Goal: Information Seeking & Learning: Understand process/instructions

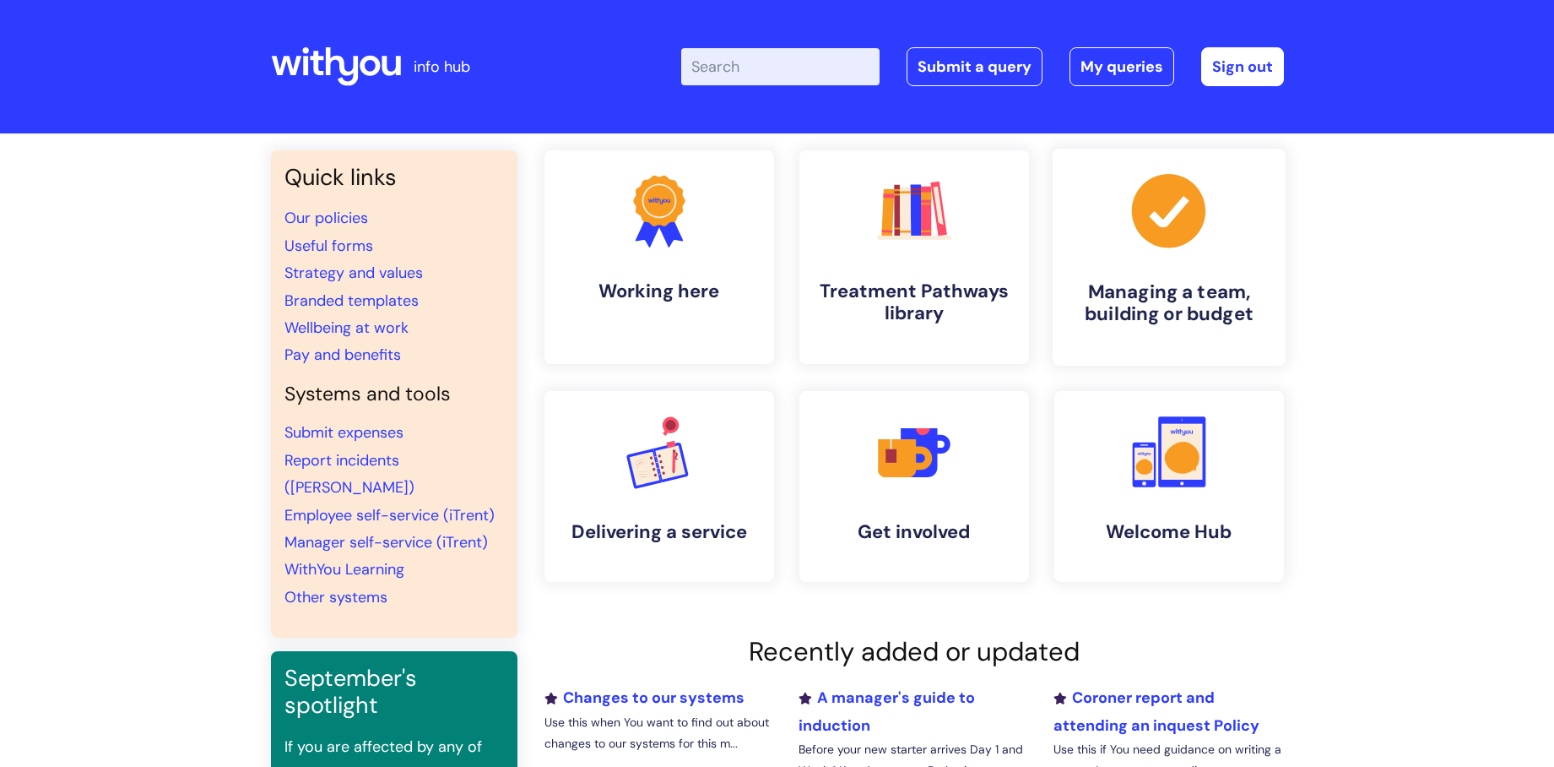
click at [1143, 294] on h4 "Managing a team, building or budget" at bounding box center [1169, 303] width 206 height 46
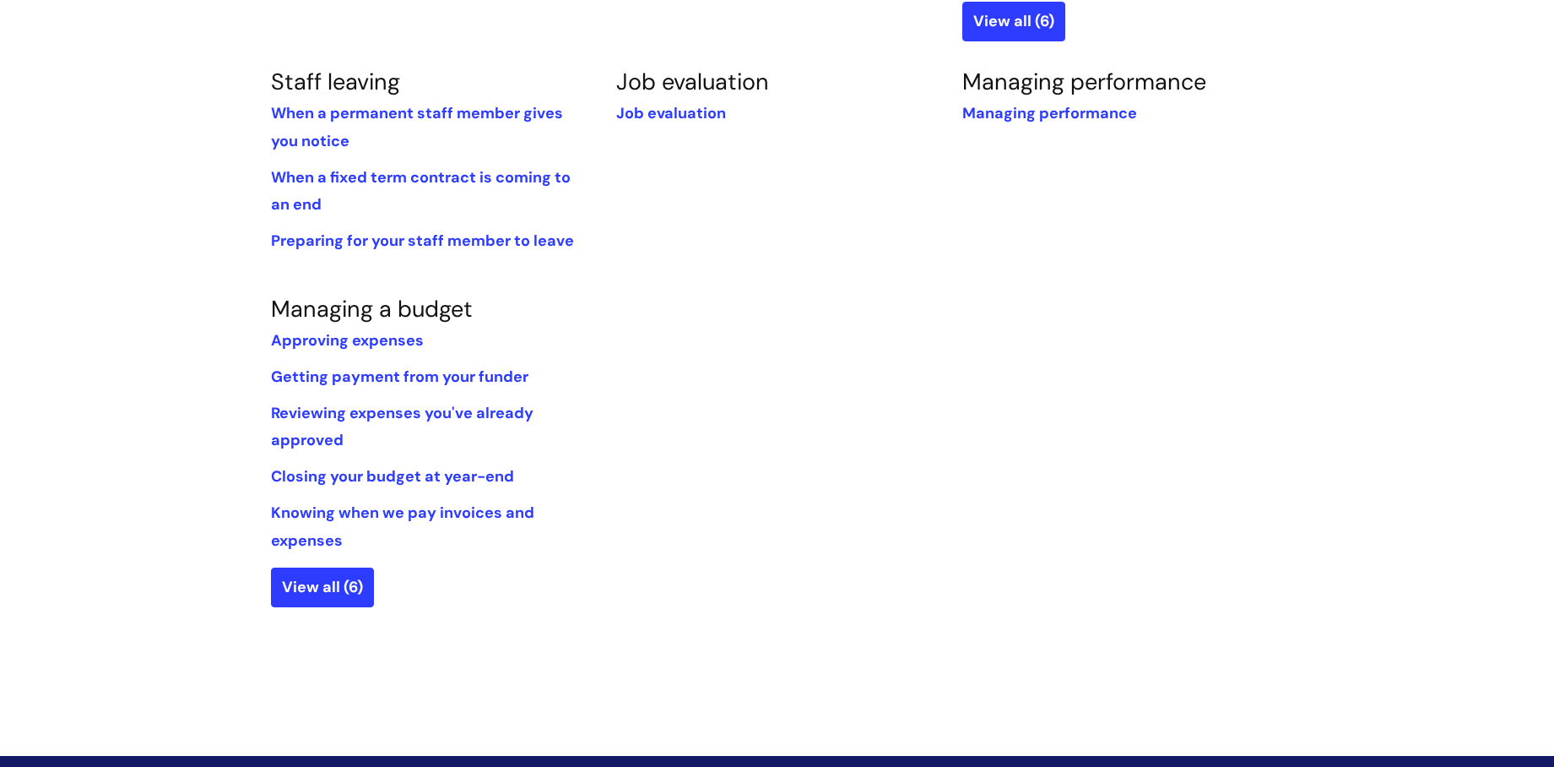
scroll to position [1013, 0]
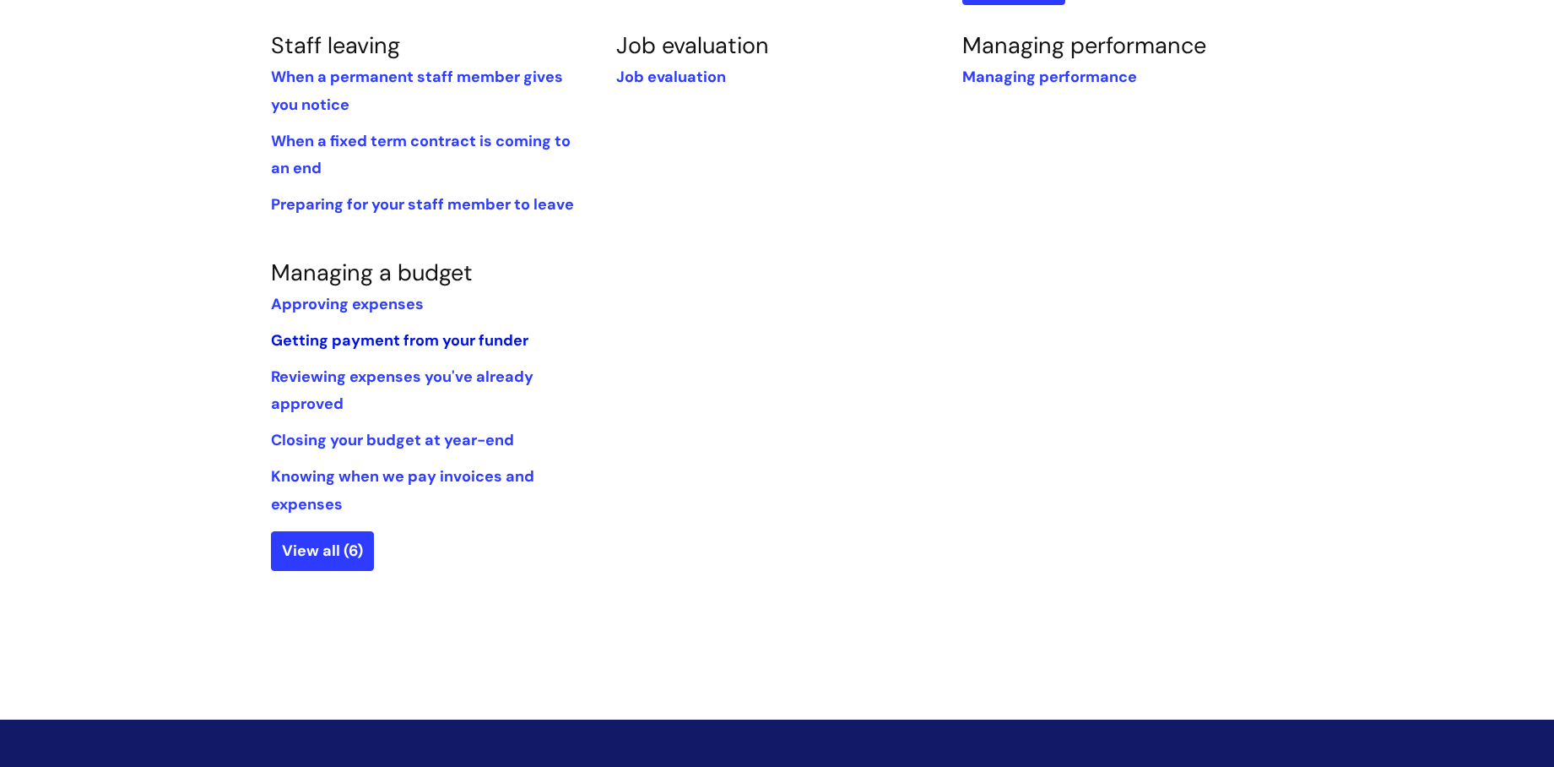
click at [389, 340] on link "Getting payment from your funder" at bounding box center [400, 340] width 258 height 20
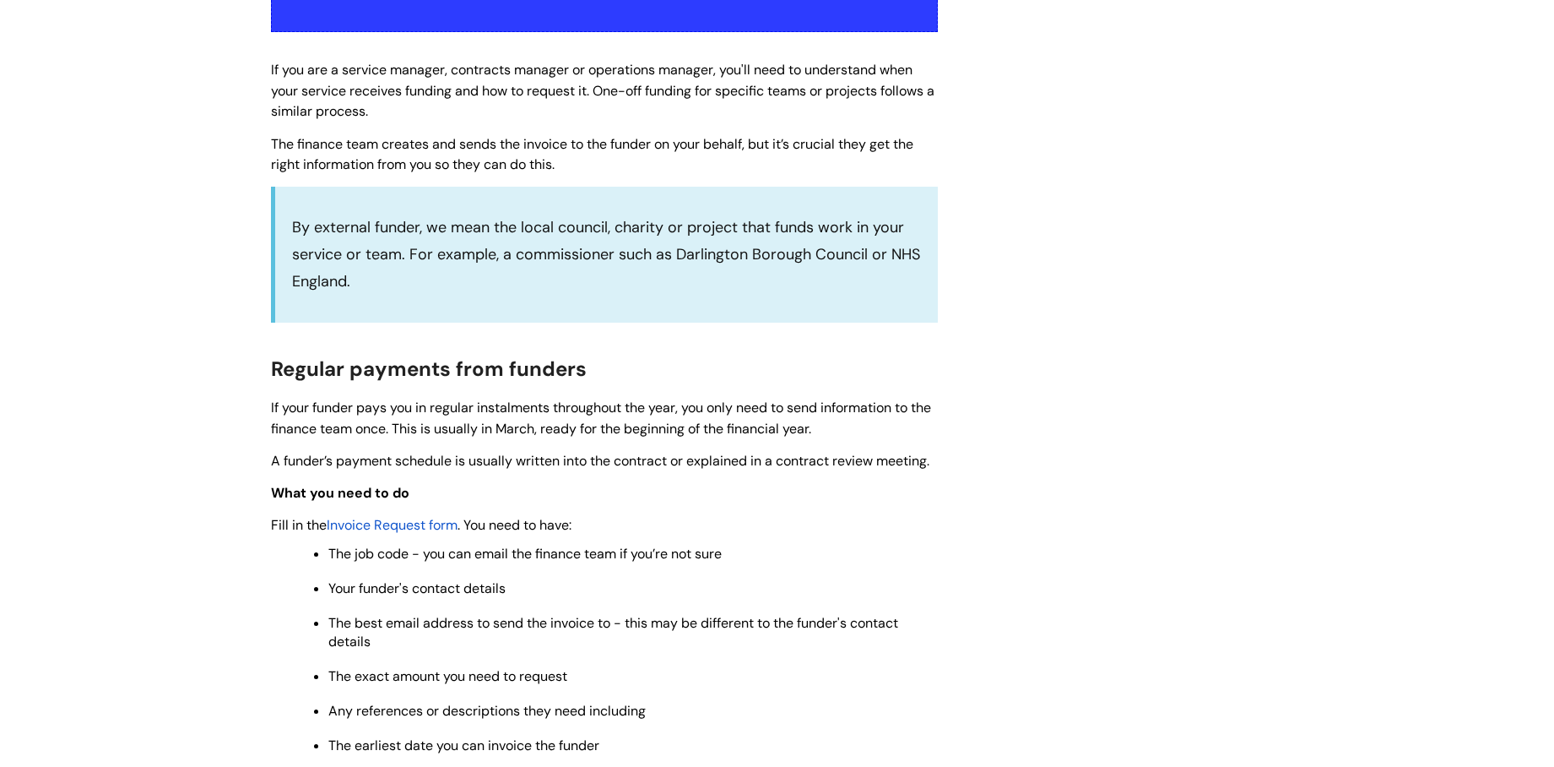
scroll to position [675, 0]
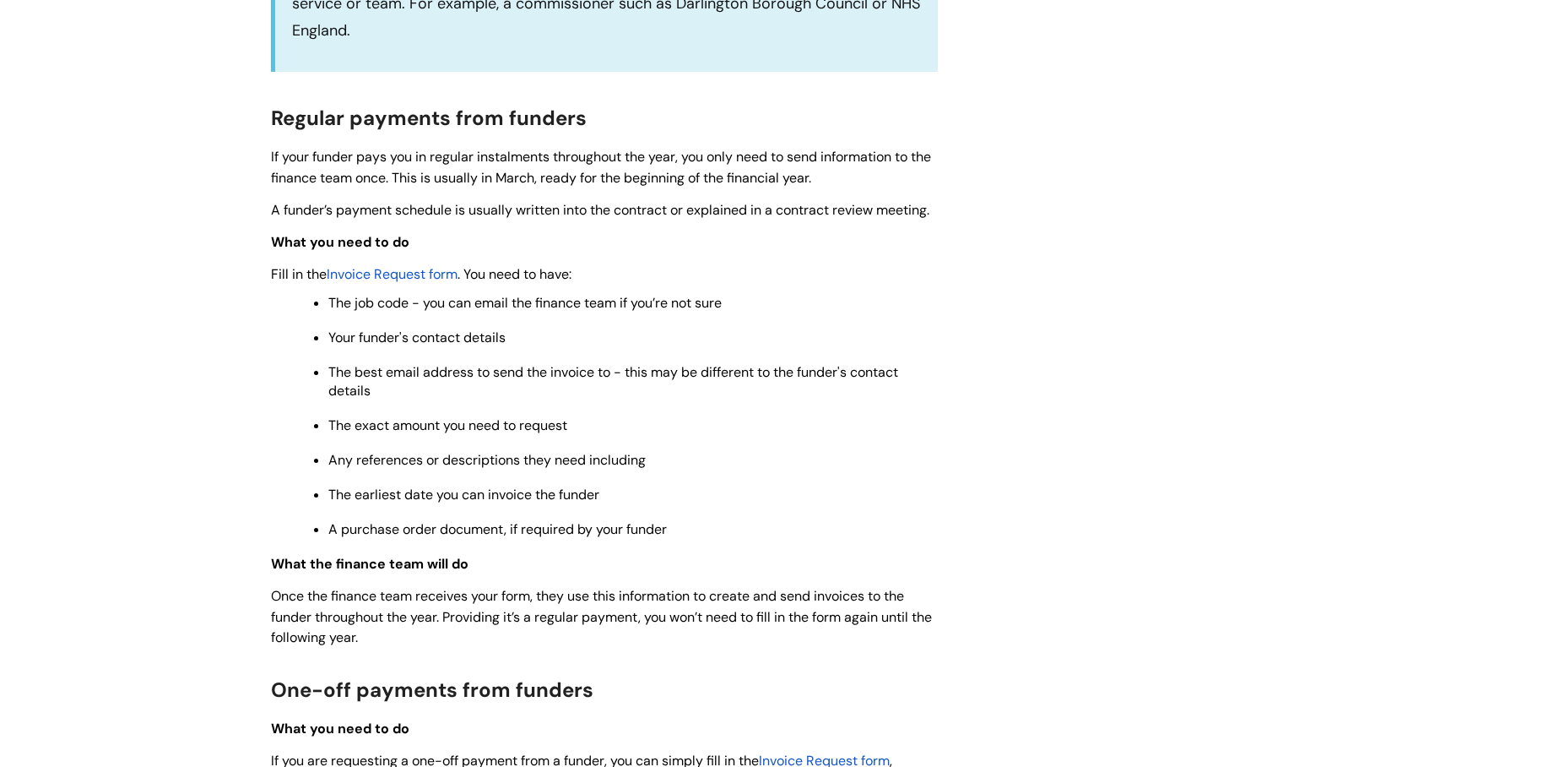
click at [402, 274] on span "Invoice Request form" at bounding box center [392, 274] width 131 height 18
